Goal: Information Seeking & Learning: Compare options

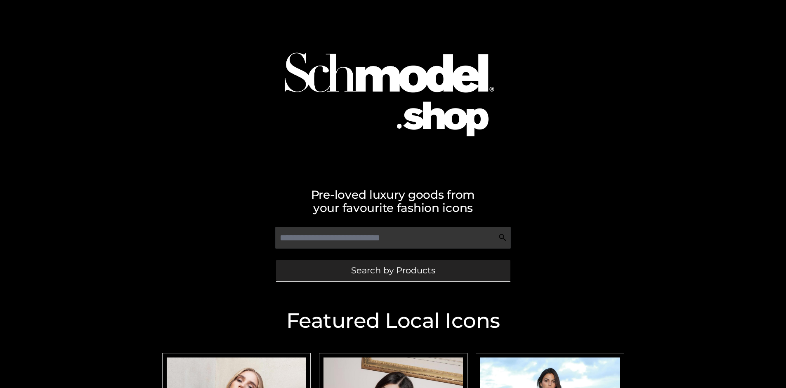
click at [393, 270] on span "Search by Products" at bounding box center [393, 270] width 84 height 9
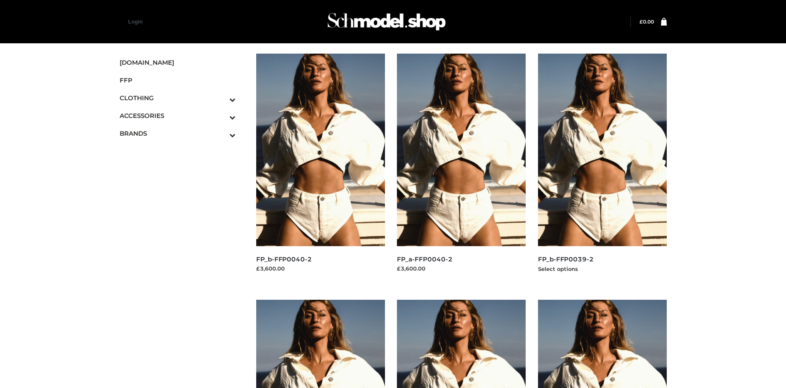
click at [602, 168] on img at bounding box center [602, 150] width 129 height 193
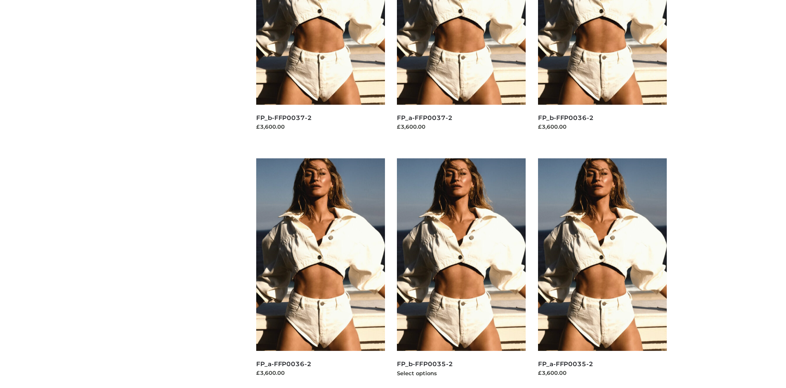
click at [461, 273] on img at bounding box center [461, 254] width 129 height 193
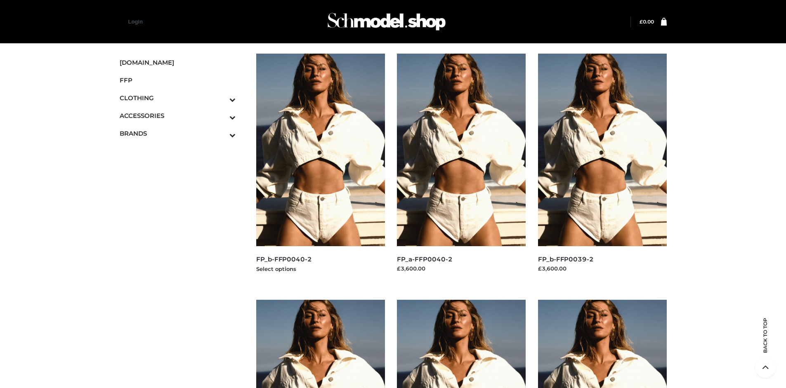
click at [320, 168] on img at bounding box center [320, 150] width 129 height 193
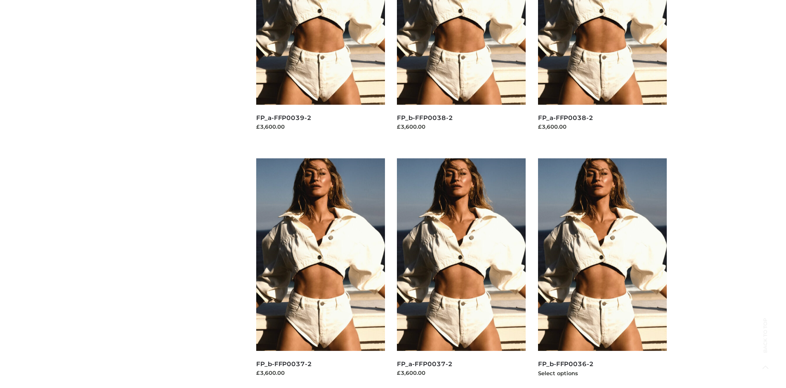
click at [602, 273] on img at bounding box center [602, 254] width 129 height 193
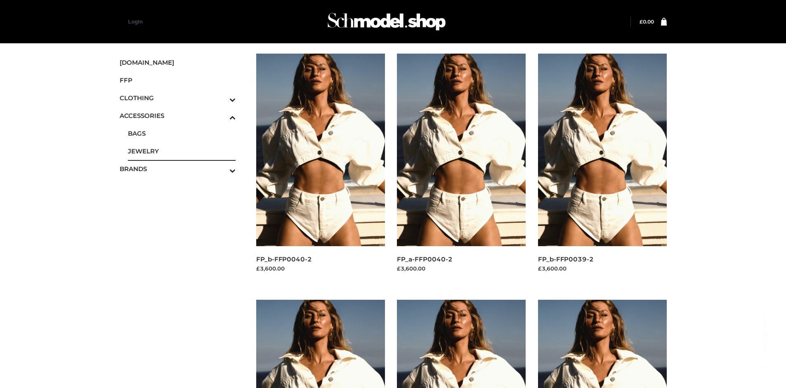
click at [182, 151] on span "JEWELRY" at bounding box center [182, 150] width 108 height 9
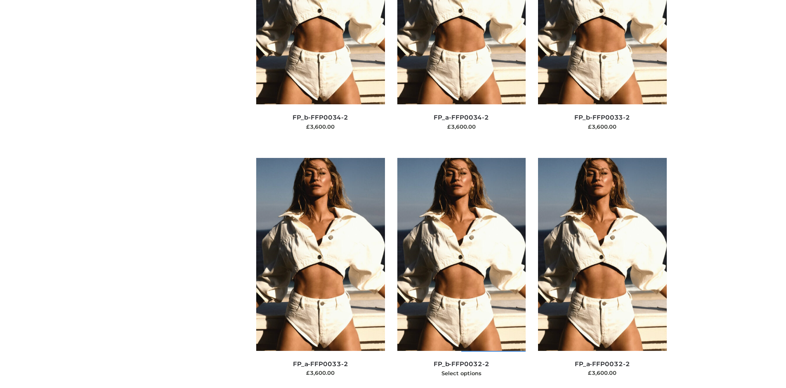
click at [461, 273] on img at bounding box center [461, 254] width 129 height 193
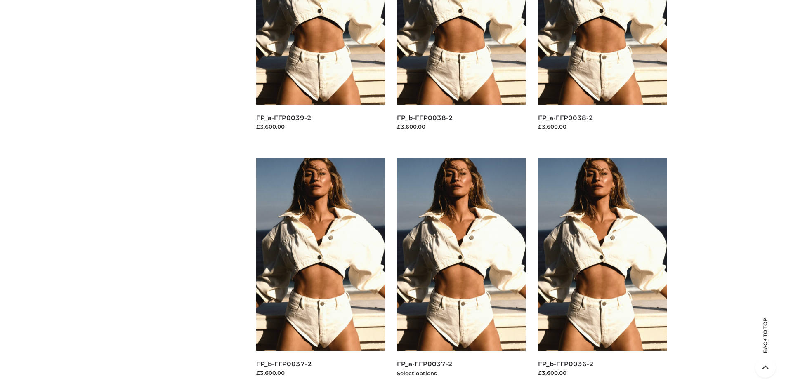
click at [461, 273] on img at bounding box center [461, 254] width 129 height 193
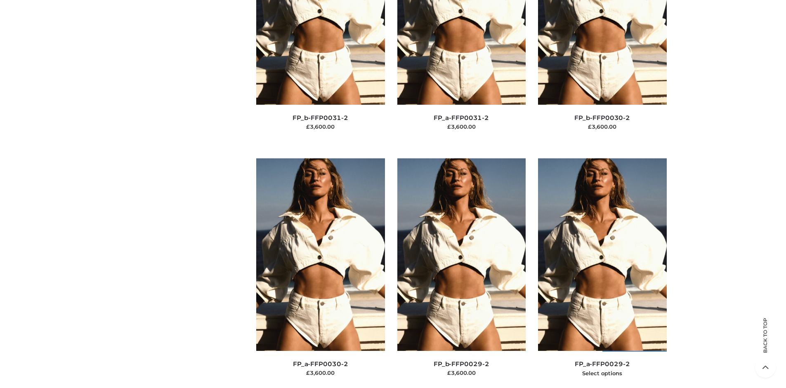
click at [602, 273] on img at bounding box center [602, 254] width 129 height 193
click at [461, 273] on img at bounding box center [461, 254] width 129 height 193
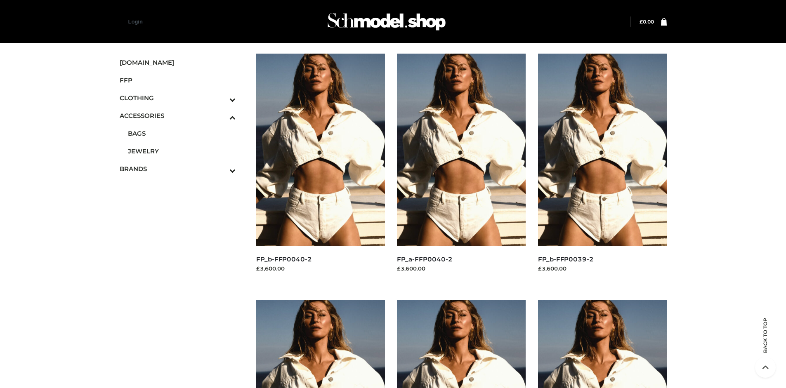
click at [0, 0] on span "OPP SWIMWEAR" at bounding box center [0, 0] width 0 height 0
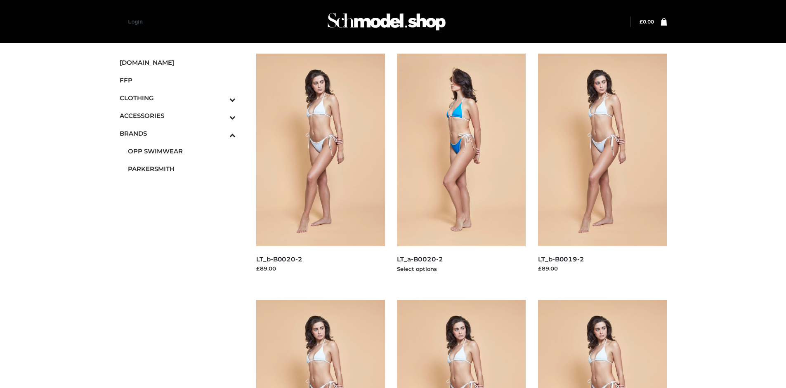
click at [461, 168] on img at bounding box center [461, 150] width 129 height 193
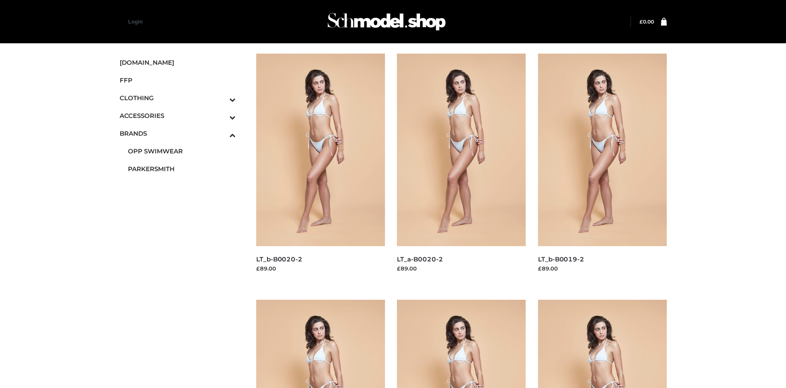
scroll to position [635, 0]
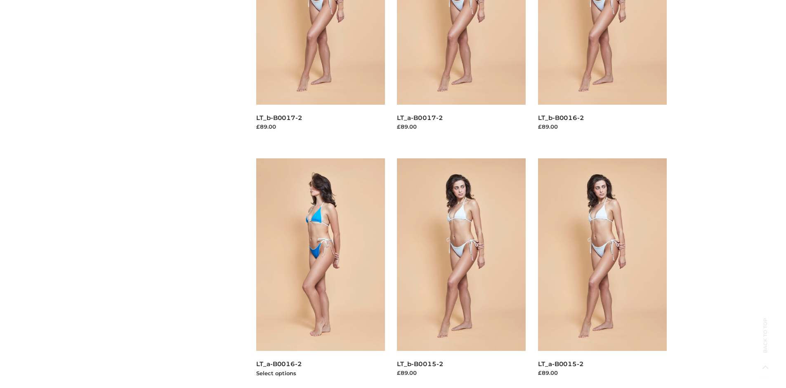
click at [320, 273] on img at bounding box center [320, 254] width 129 height 193
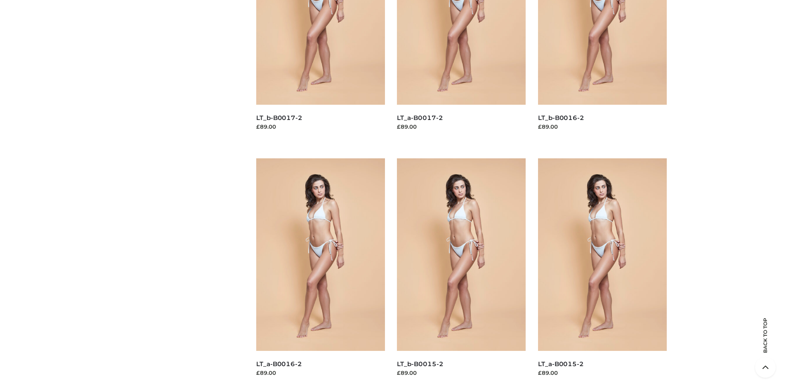
scroll to position [0, 0]
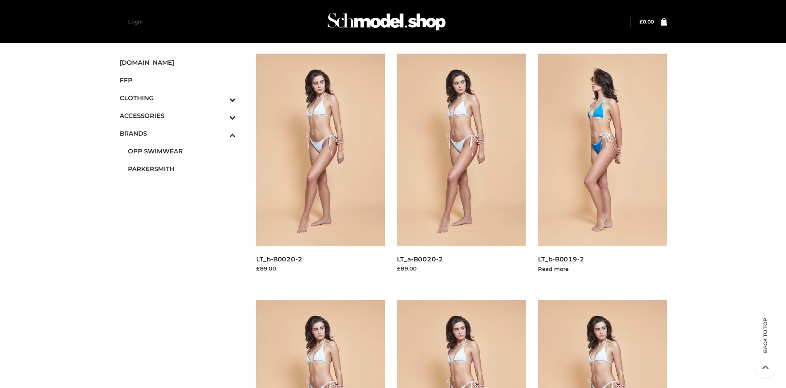
click at [602, 168] on img at bounding box center [602, 150] width 129 height 193
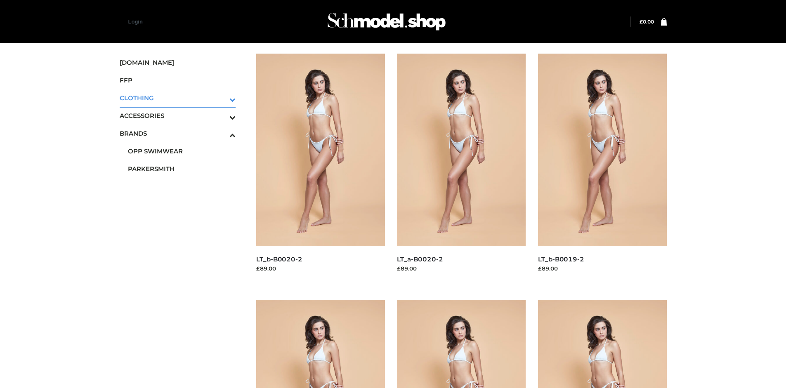
click at [221, 98] on icon "Toggle Submenu" at bounding box center [189, 99] width 92 height 9
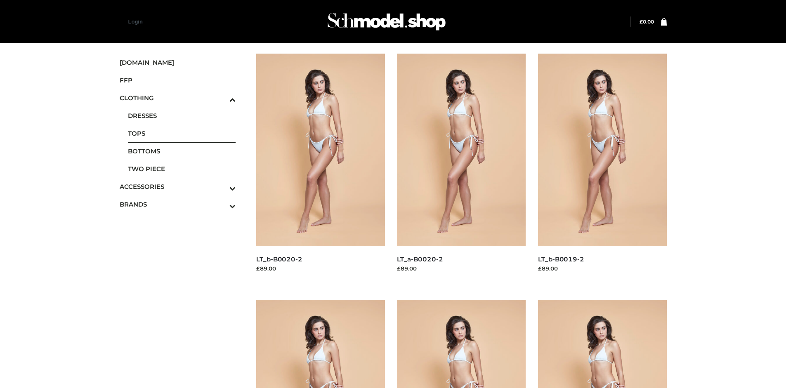
click at [182, 133] on span "TOPS" at bounding box center [182, 133] width 108 height 9
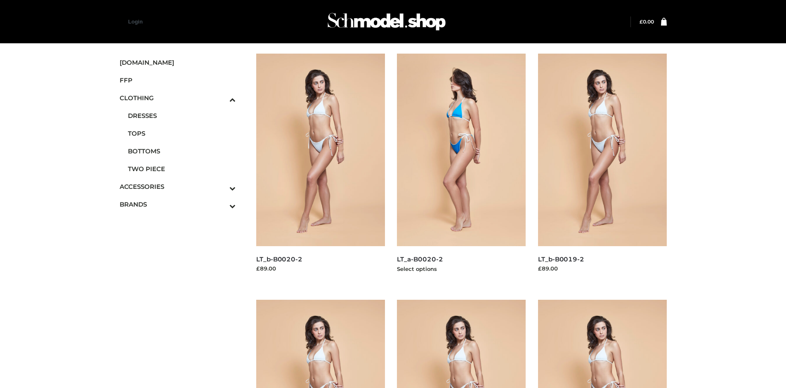
click at [461, 168] on img at bounding box center [461, 150] width 129 height 193
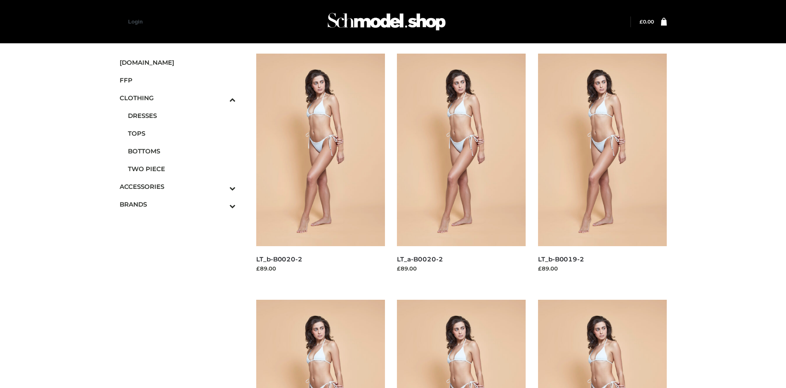
scroll to position [635, 0]
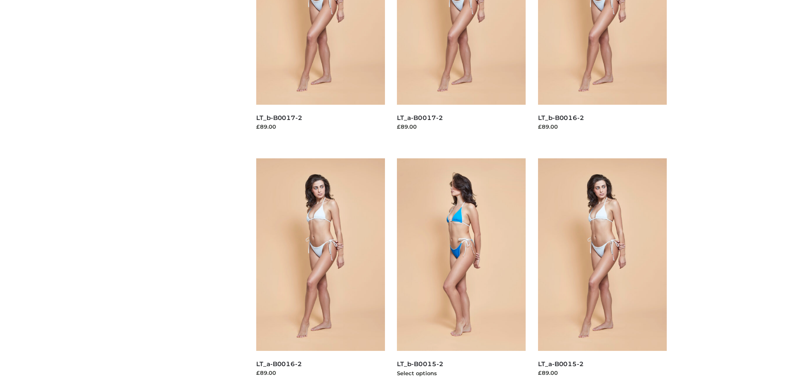
click at [461, 273] on img at bounding box center [461, 254] width 129 height 193
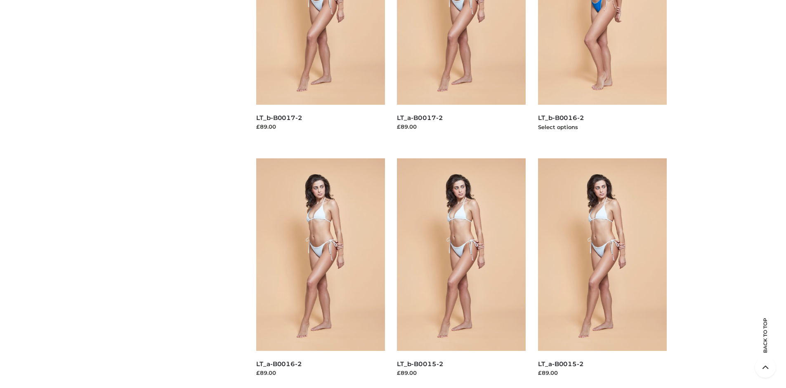
scroll to position [388, 0]
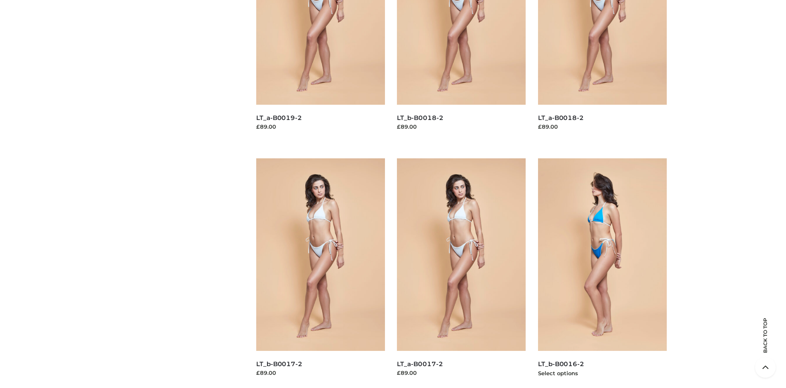
click at [602, 273] on img at bounding box center [602, 254] width 129 height 193
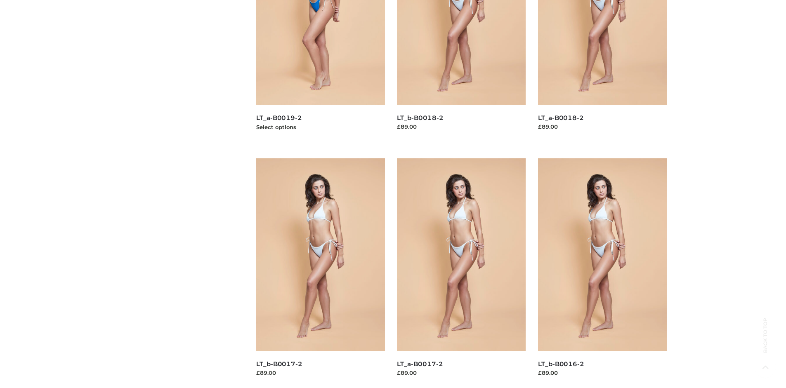
scroll to position [0, 0]
